Goal: Information Seeking & Learning: Learn about a topic

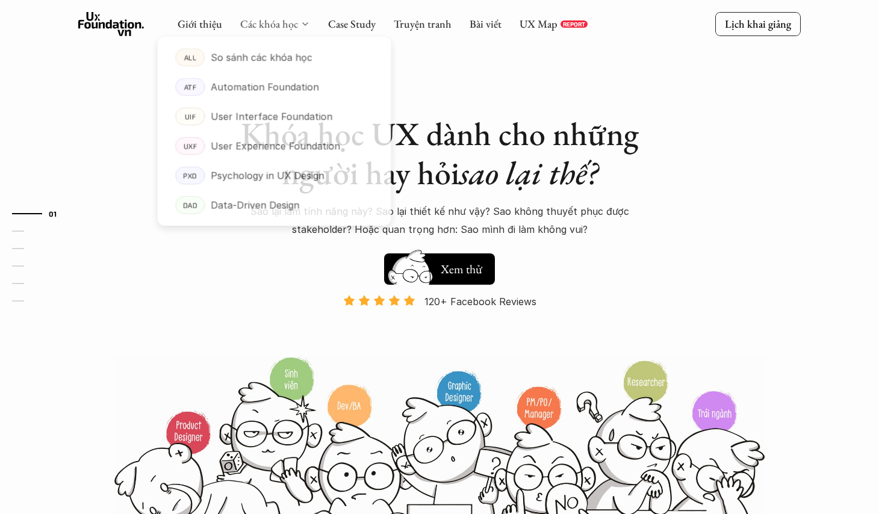
click at [266, 23] on link "Các khóa học" at bounding box center [269, 24] width 58 height 14
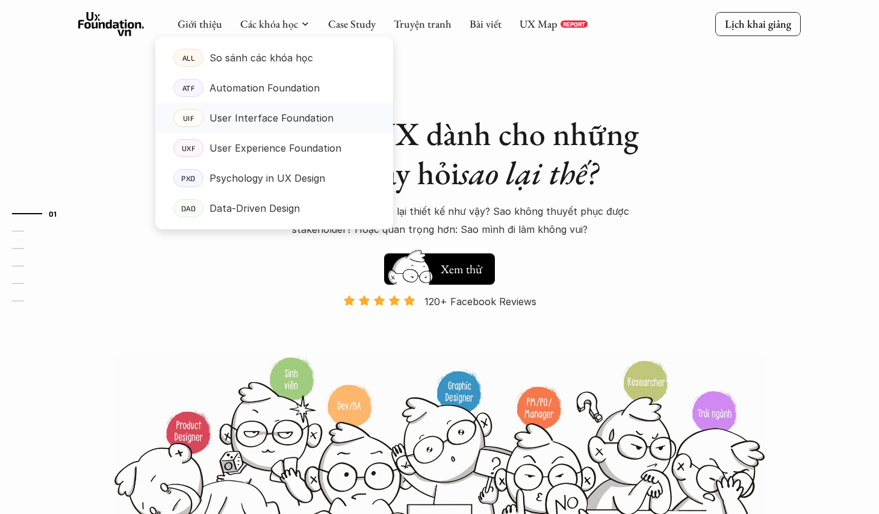
click at [251, 118] on p "User Interface Foundation" at bounding box center [272, 118] width 124 height 18
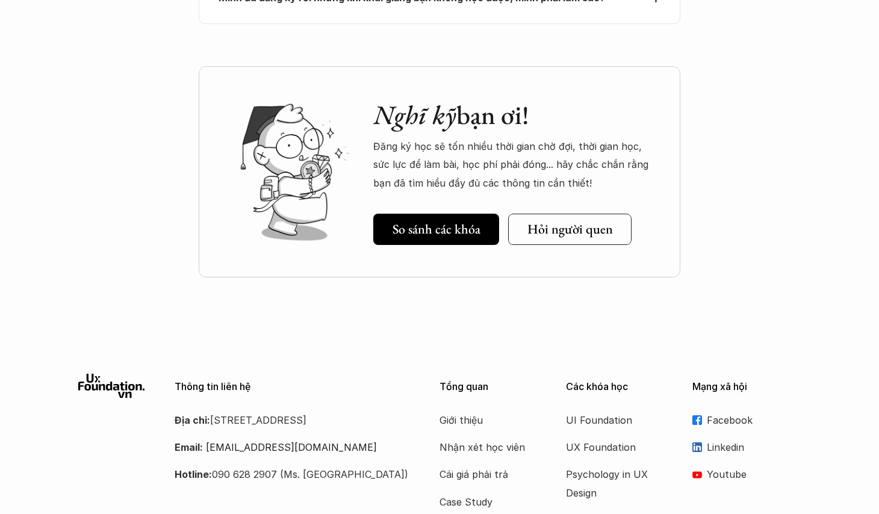
scroll to position [4304, 0]
click at [609, 512] on p "Data-Driven Design" at bounding box center [614, 521] width 96 height 18
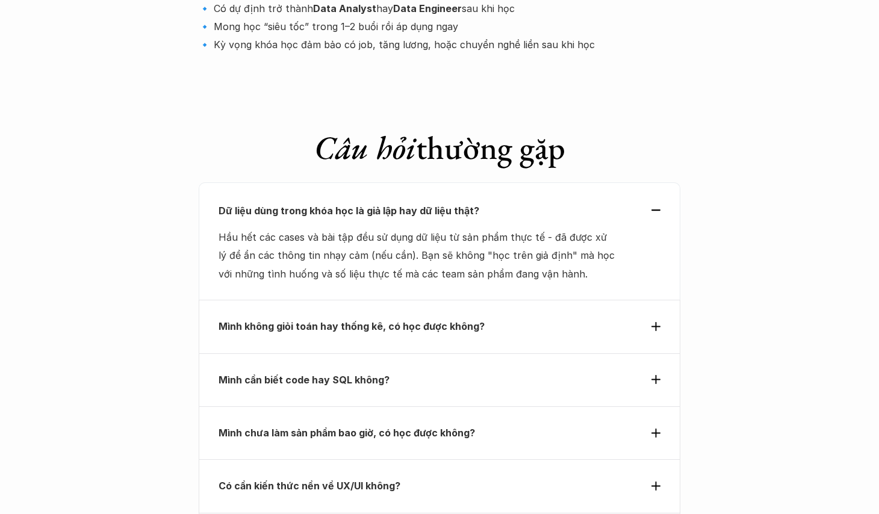
scroll to position [4083, 0]
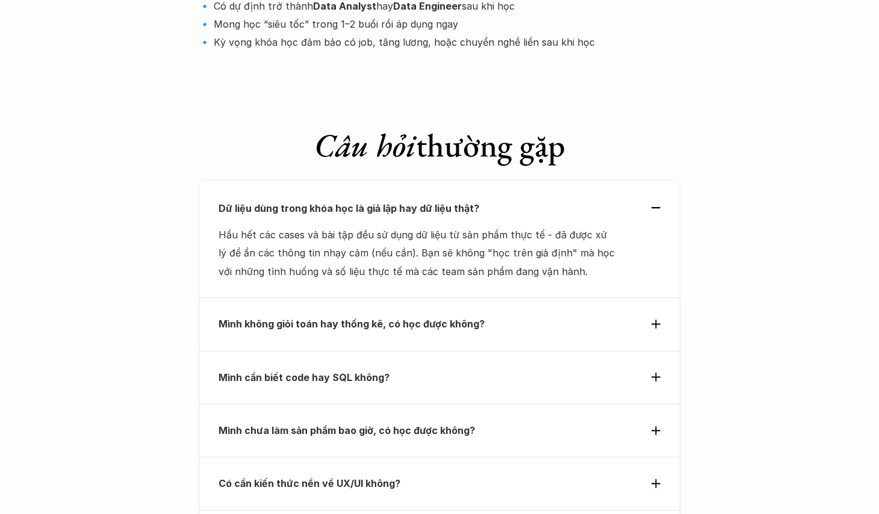
click at [358, 372] on strong "Mình cần biết code hay SQL không?" at bounding box center [304, 378] width 171 height 12
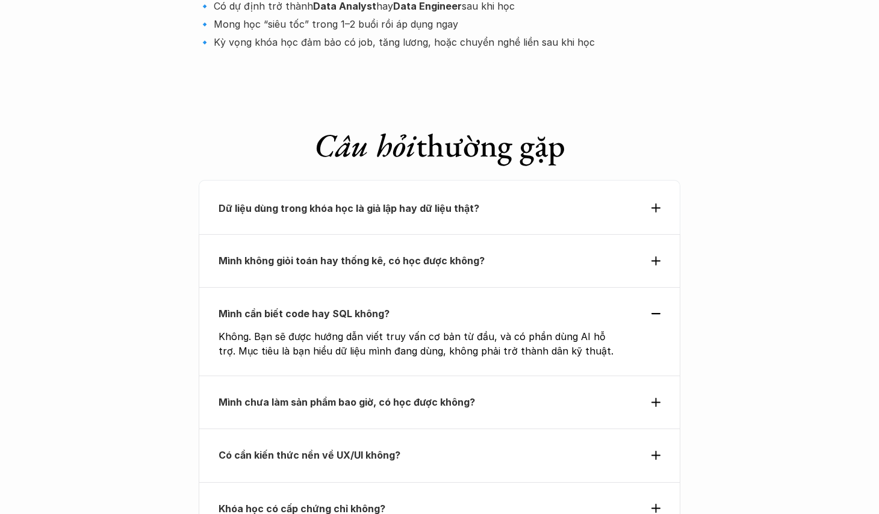
click at [422, 180] on div "Dữ liệu dùng trong khóa học là giả lập hay dữ liệu thật?" at bounding box center [440, 207] width 482 height 54
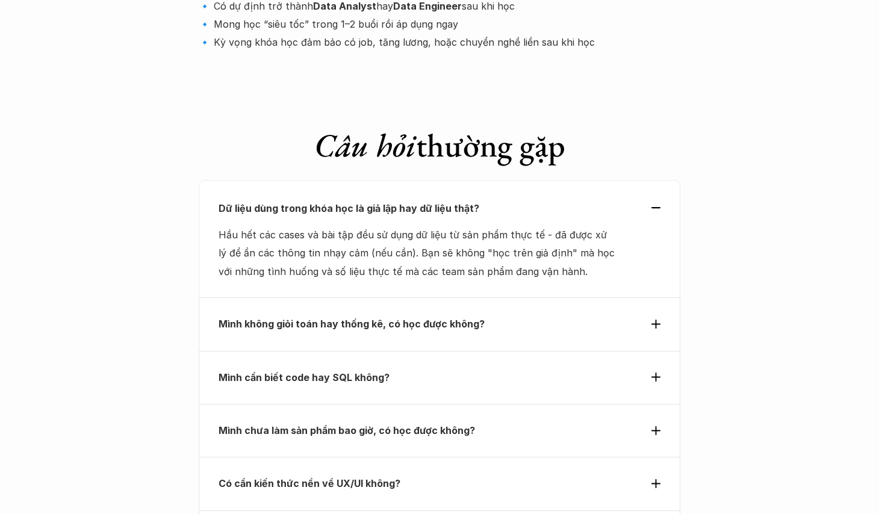
click at [383, 318] on strong "Mình không giỏi toán hay thống kê, có học được không?" at bounding box center [352, 324] width 266 height 12
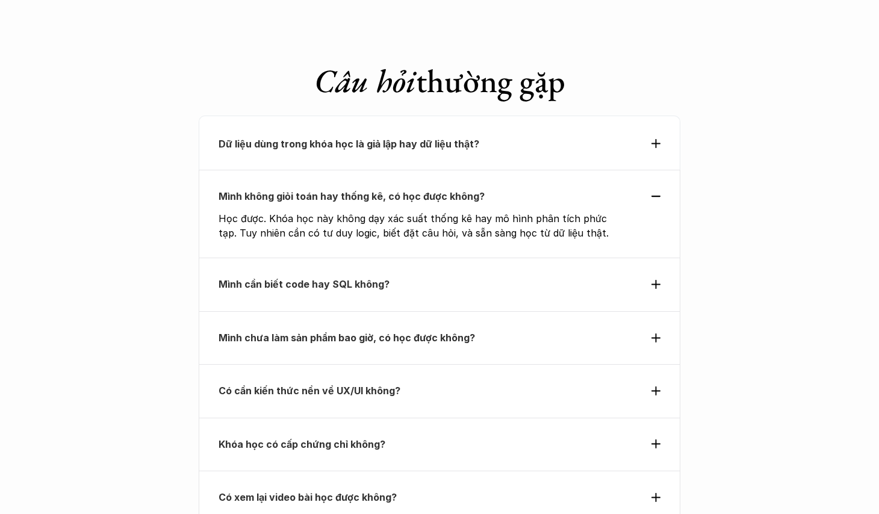
scroll to position [4151, 0]
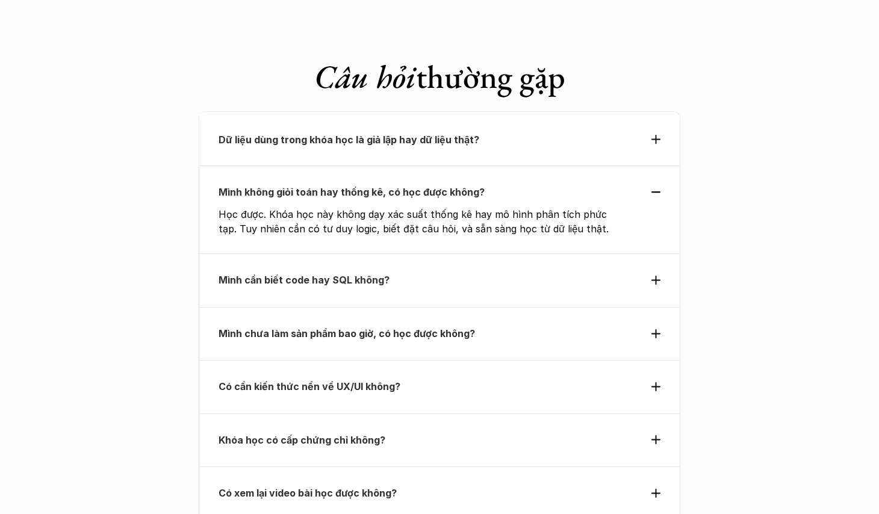
click at [408, 328] on strong "Mình chưa làm sản phẩm bao giờ, có học được không?" at bounding box center [347, 334] width 257 height 12
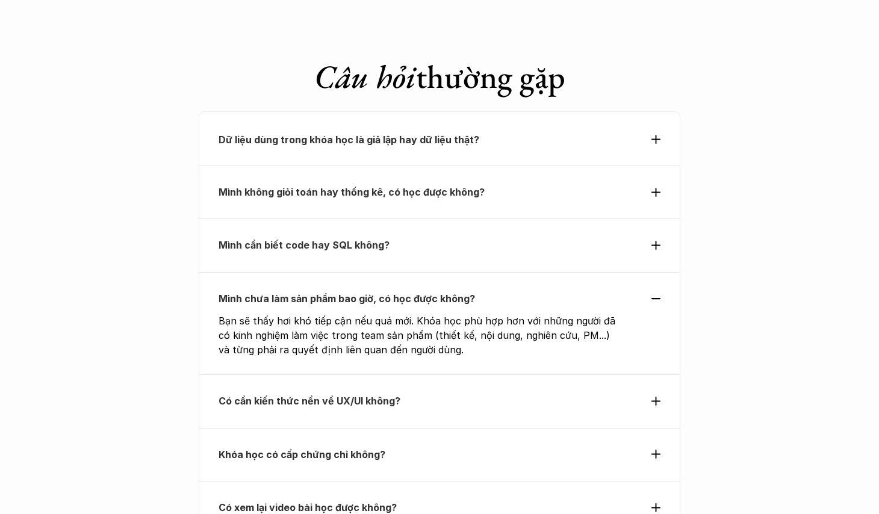
click at [415, 392] on p "Có cần kiến thức nền về UX/UI không?" at bounding box center [418, 401] width 398 height 18
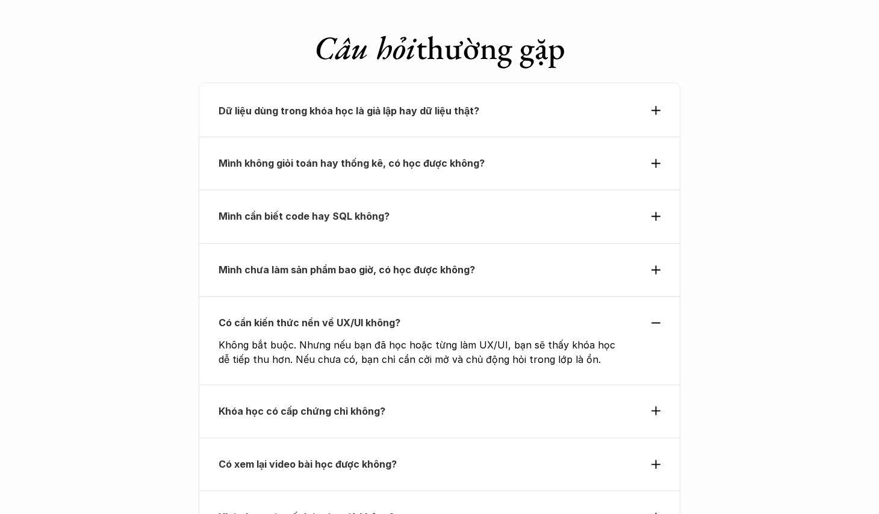
scroll to position [4186, 0]
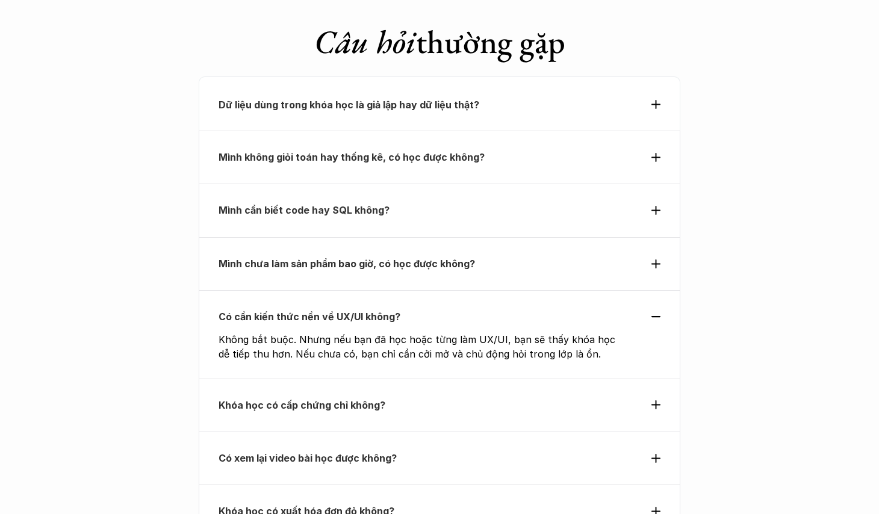
click at [362, 396] on p "Khóa học có cấp chứng chỉ không?" at bounding box center [418, 405] width 398 height 18
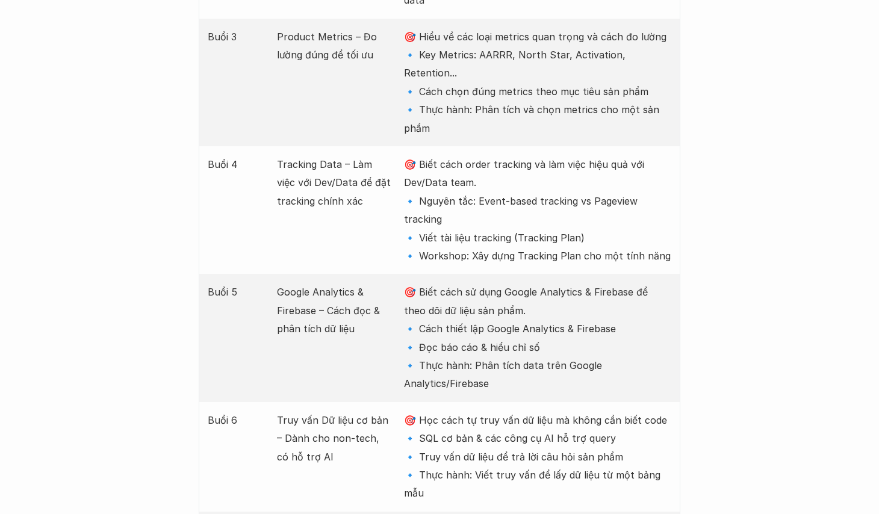
scroll to position [1844, 0]
